Goal: Subscribe to service/newsletter

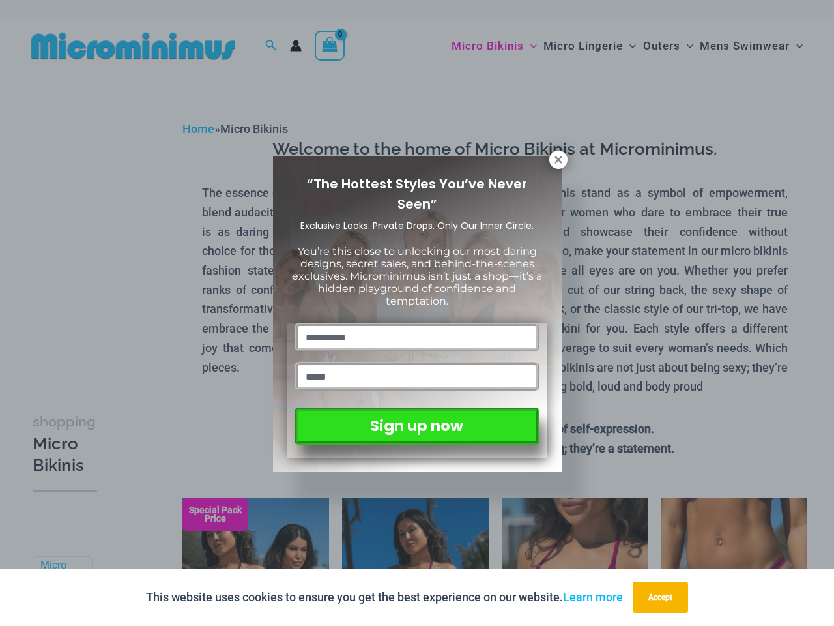
click at [417, 323] on input "text" at bounding box center [417, 337] width 244 height 29
click at [663, 597] on button "Accept" at bounding box center [660, 596] width 55 height 31
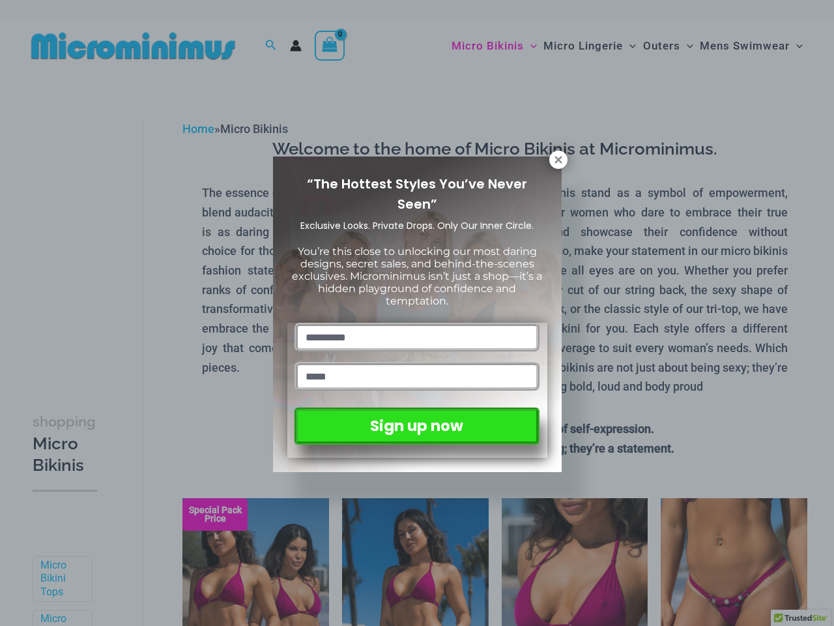
click at [417, 323] on input "text" at bounding box center [417, 337] width 244 height 29
click at [559, 160] on icon at bounding box center [558, 159] width 7 height 7
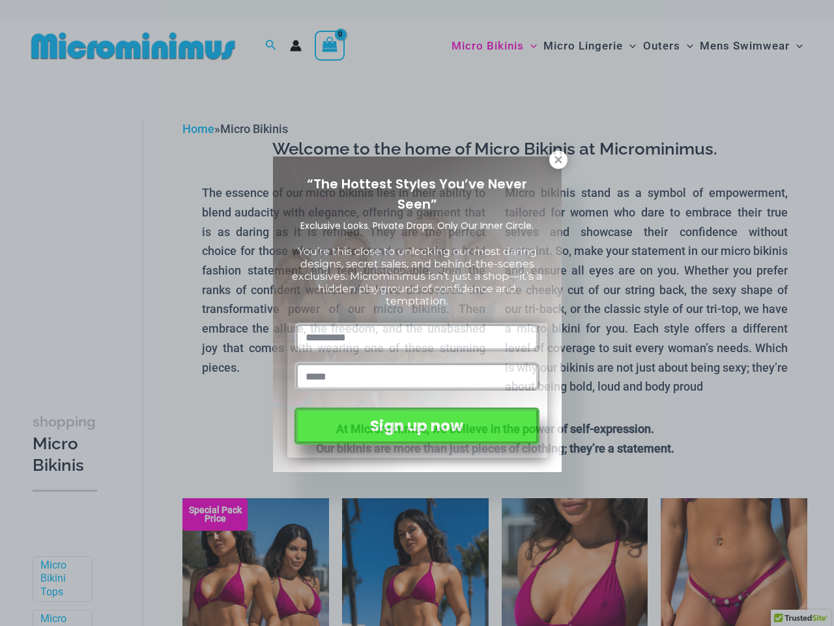
click at [559, 160] on icon at bounding box center [558, 159] width 7 height 7
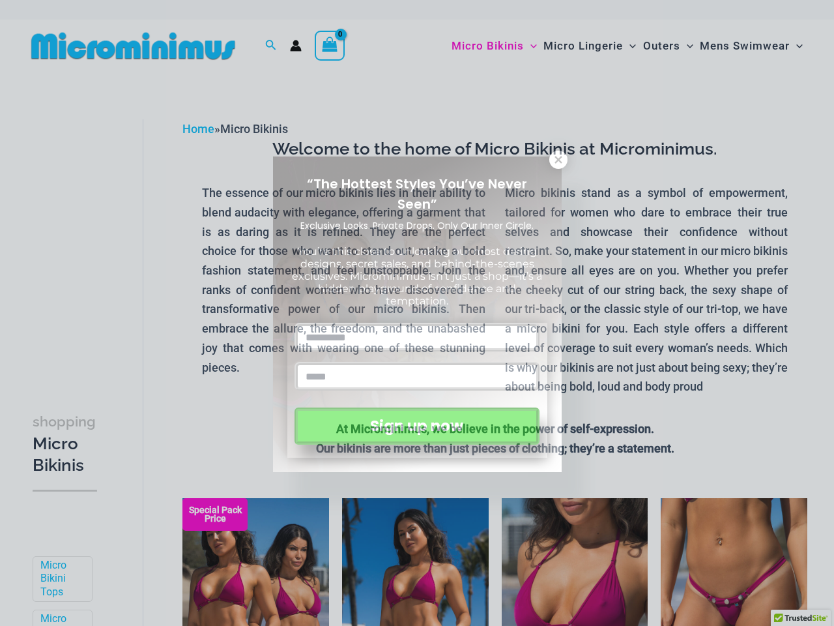
click at [558, 159] on icon at bounding box center [558, 159] width 7 height 7
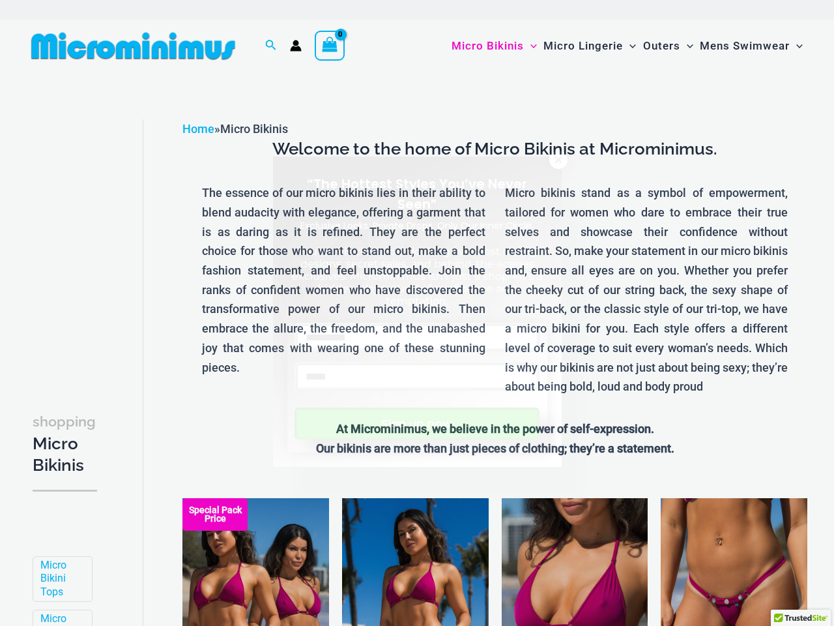
click at [416, 423] on button "Sign up now" at bounding box center [417, 423] width 244 height 32
